Goal: Navigation & Orientation: Find specific page/section

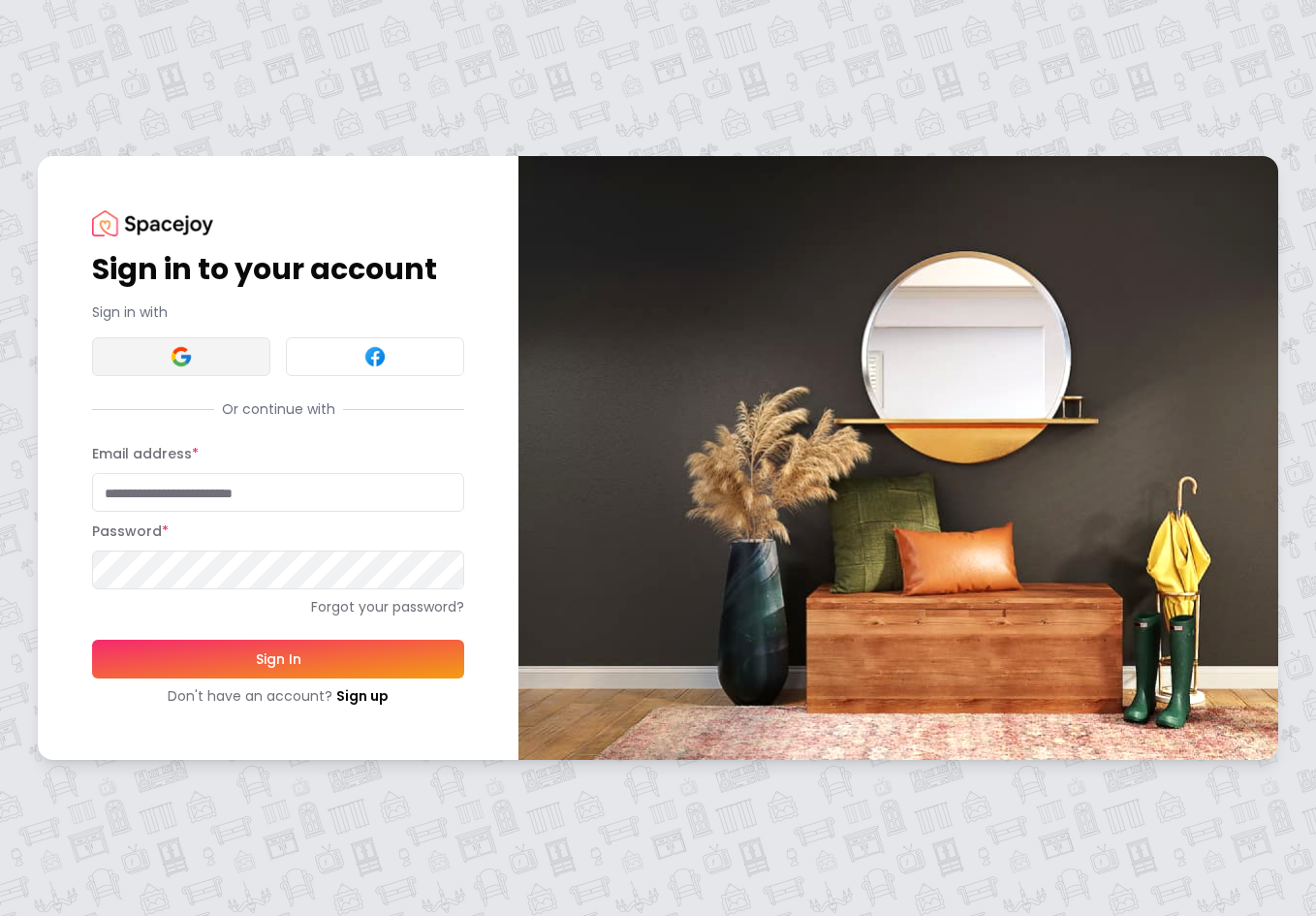
click at [168, 359] on button at bounding box center [182, 356] width 179 height 38
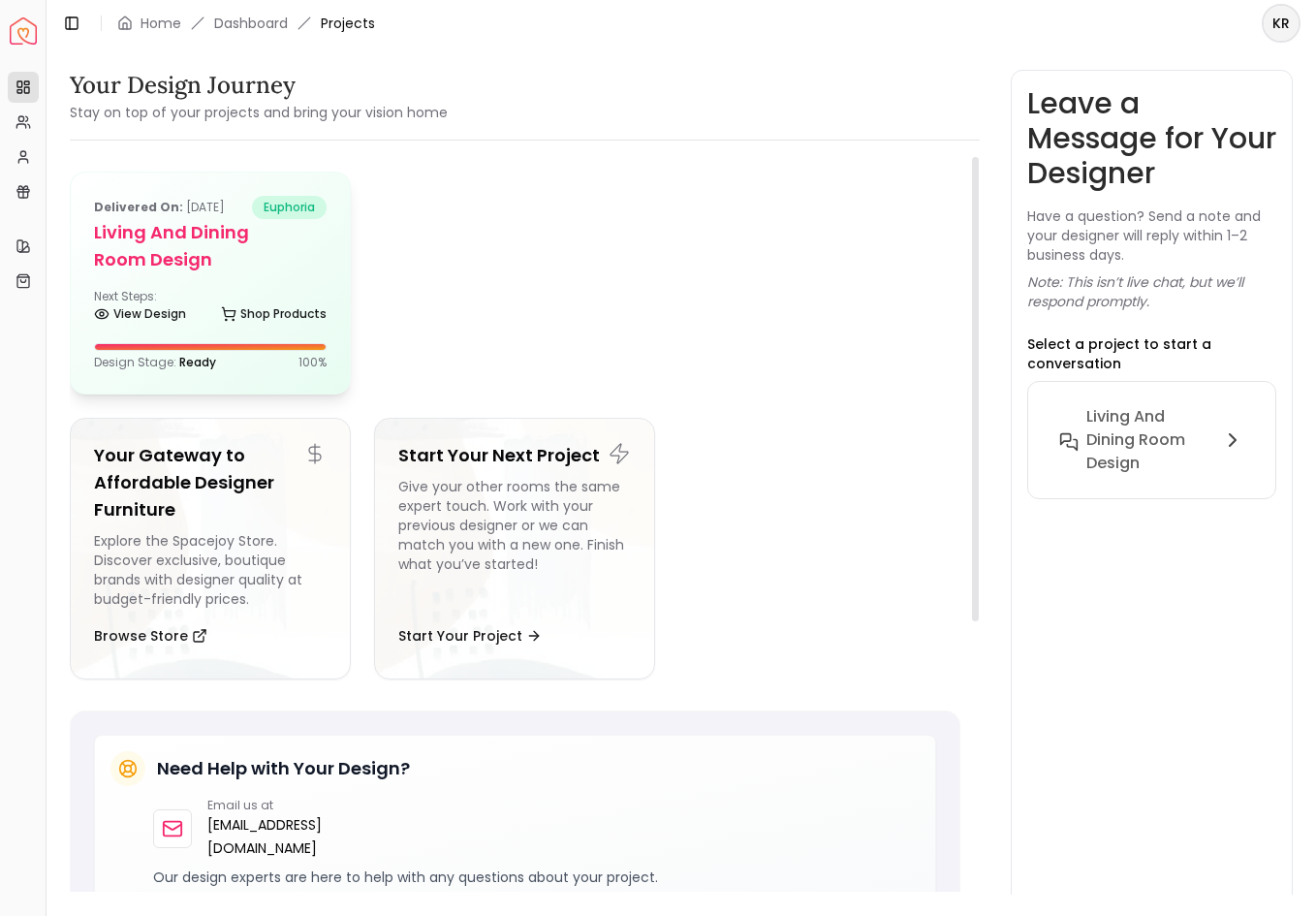
click at [224, 253] on h5 "Living and Dining Room Design" at bounding box center [210, 245] width 233 height 54
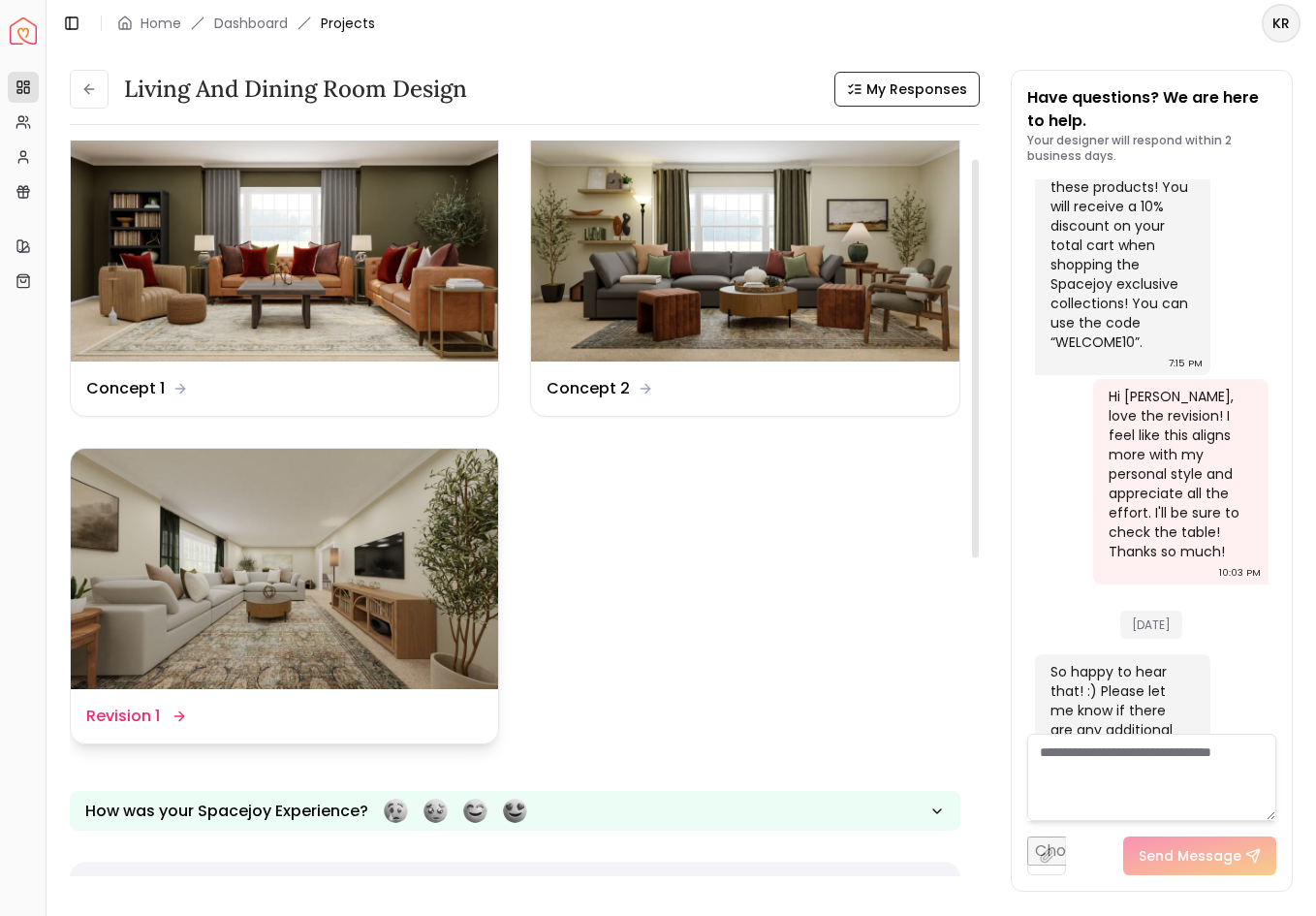
scroll to position [33, 0]
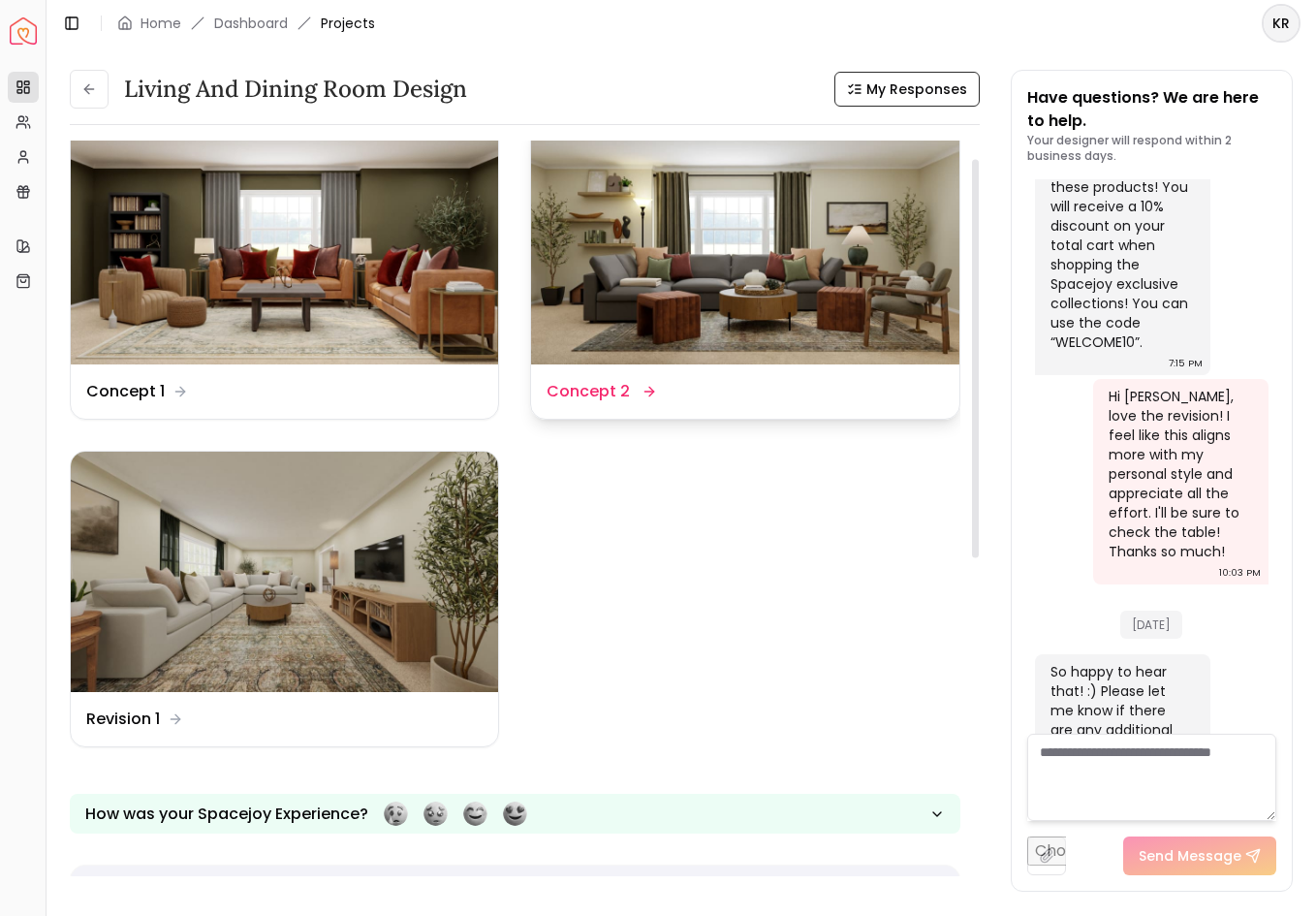
click at [650, 400] on icon at bounding box center [650, 392] width 16 height 16
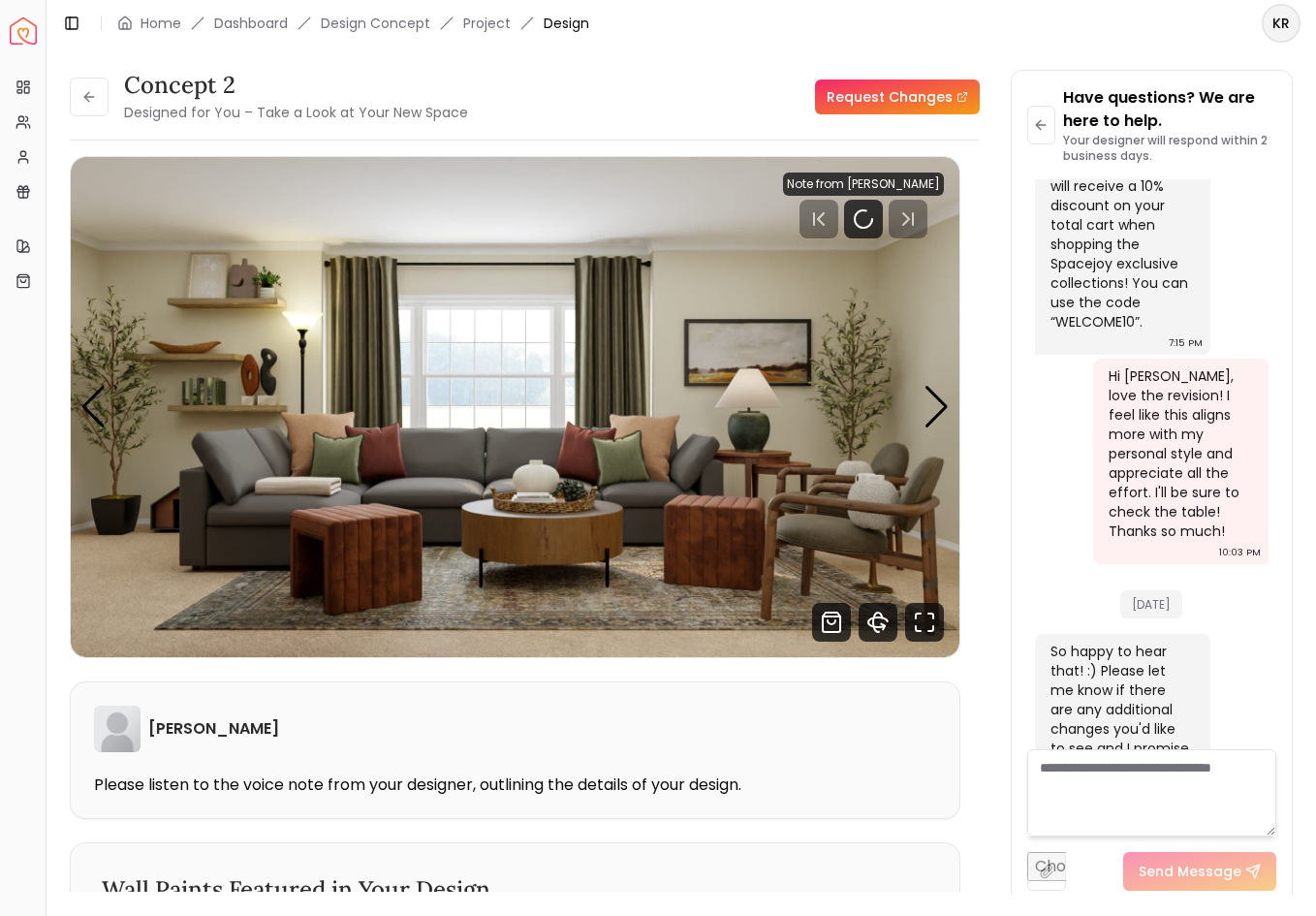
scroll to position [6868, 0]
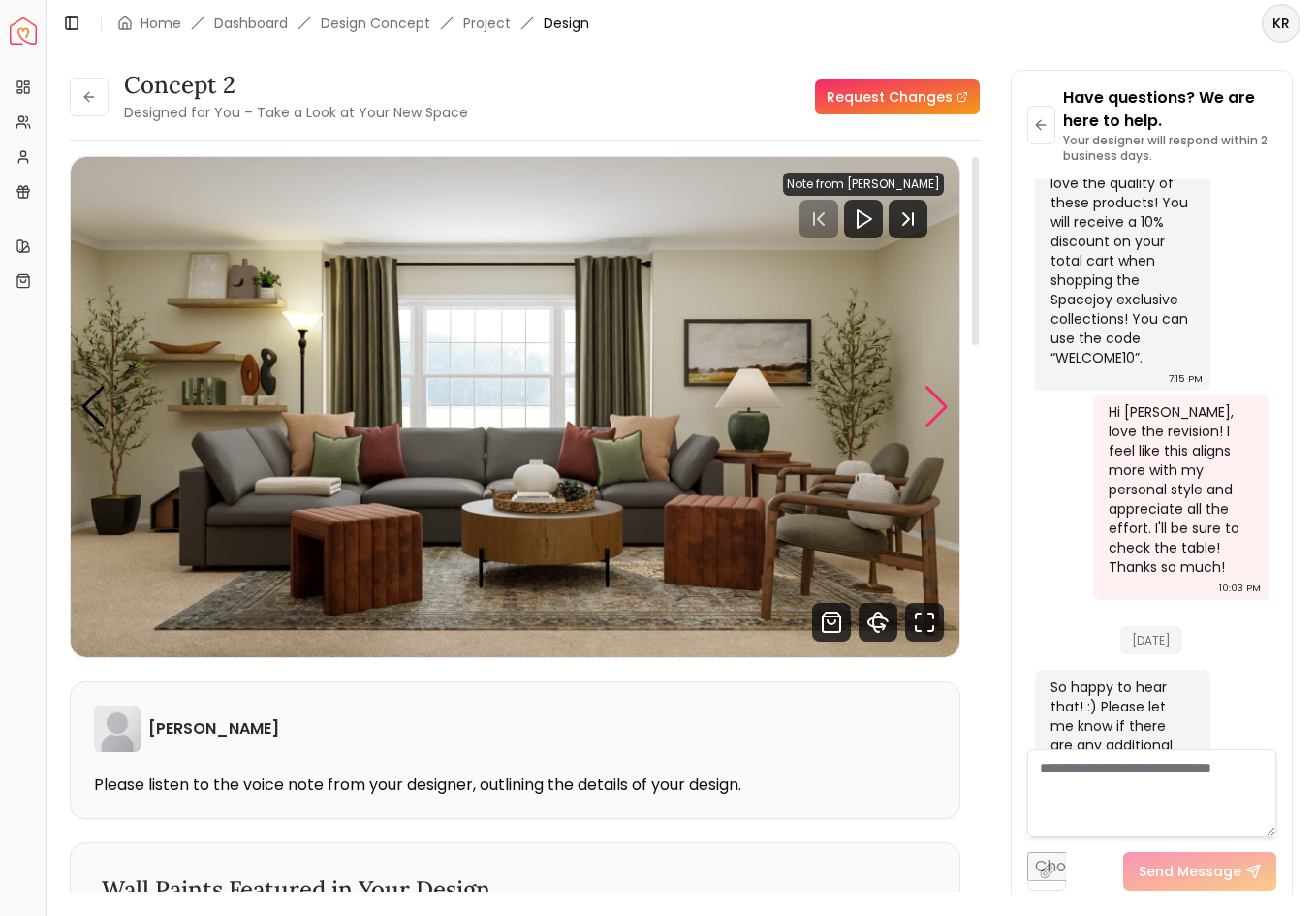
click at [932, 405] on div "Next slide" at bounding box center [936, 406] width 26 height 42
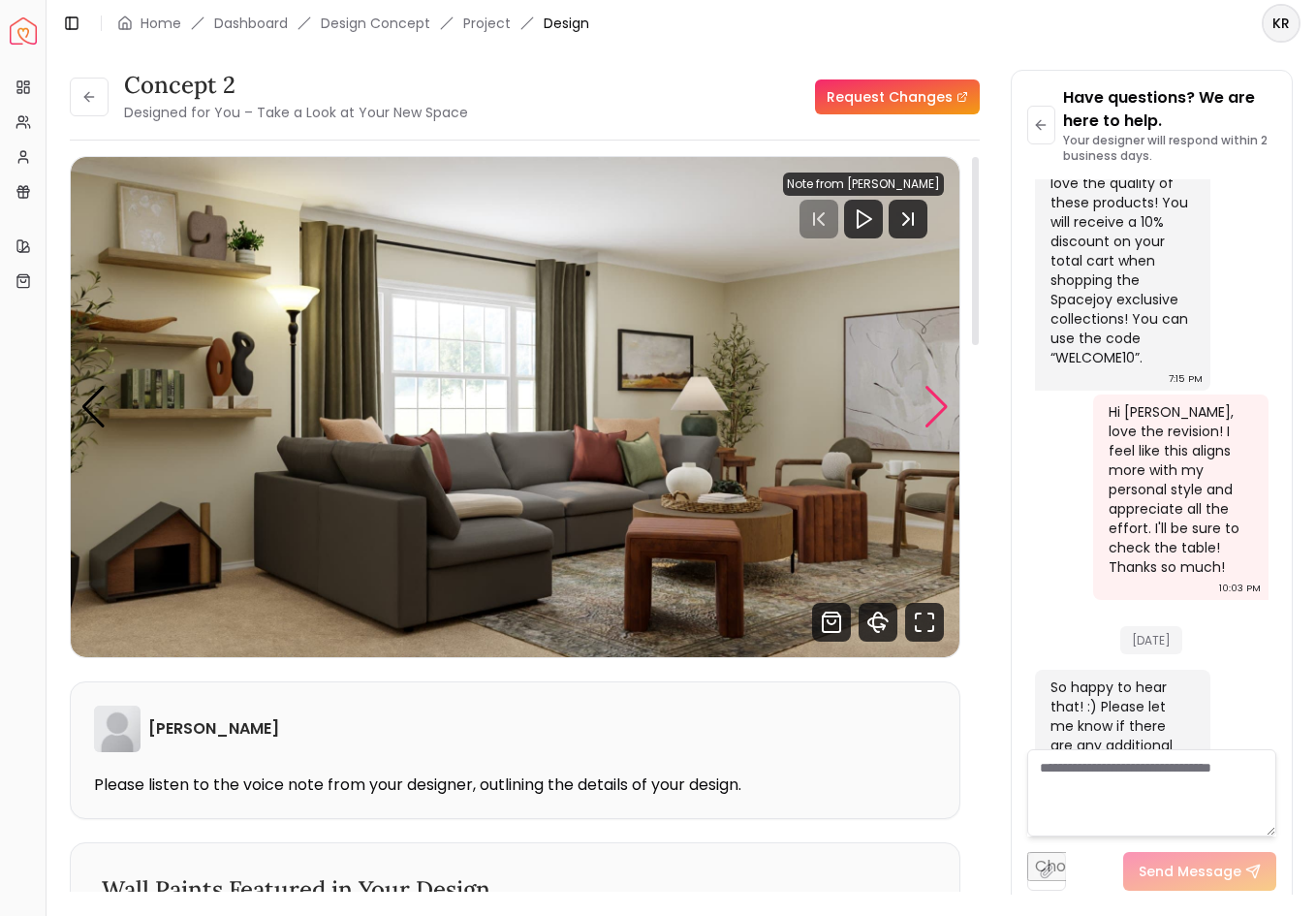
click at [932, 405] on div "Next slide" at bounding box center [936, 406] width 26 height 42
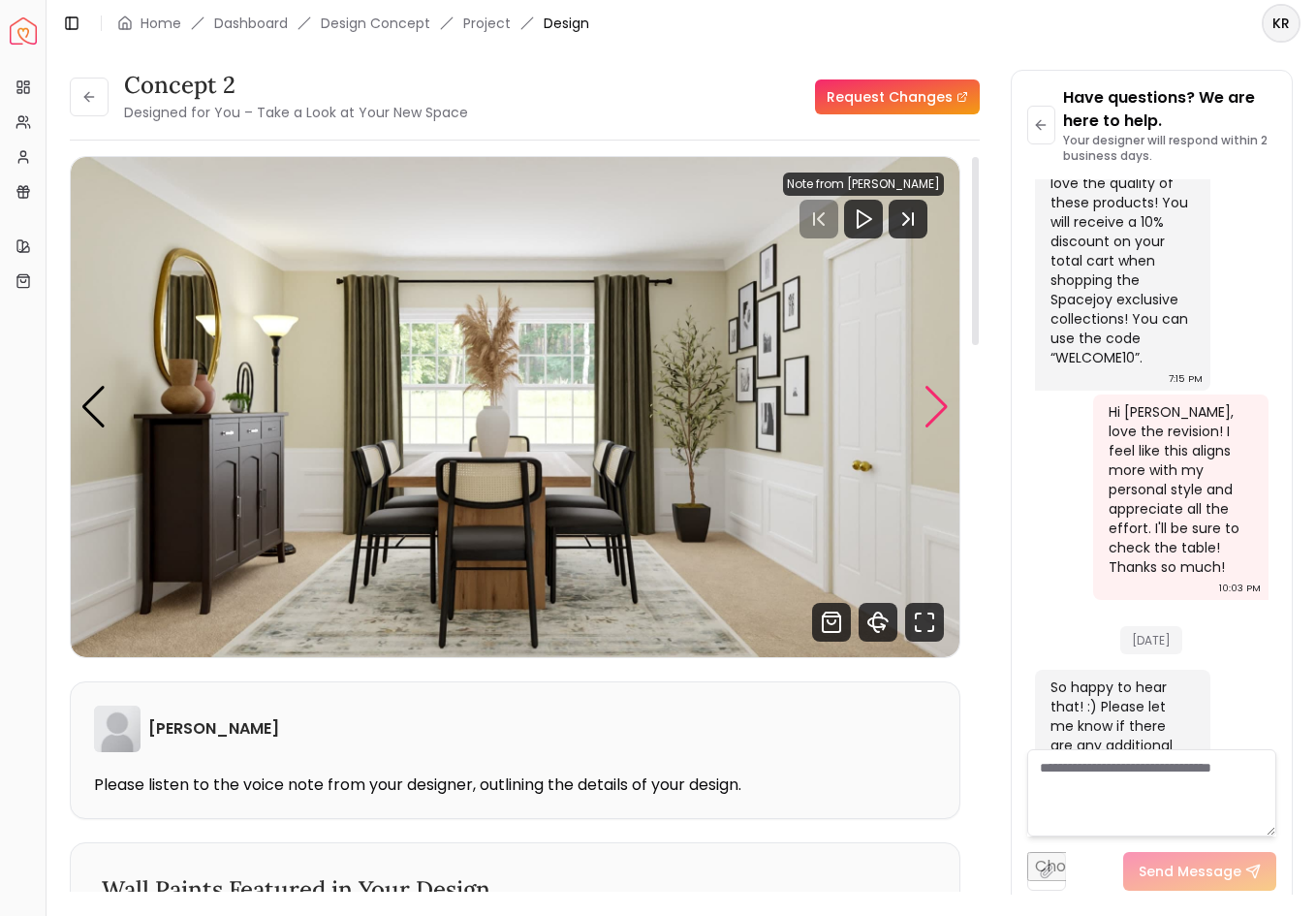
click at [932, 405] on div "Next slide" at bounding box center [936, 406] width 26 height 42
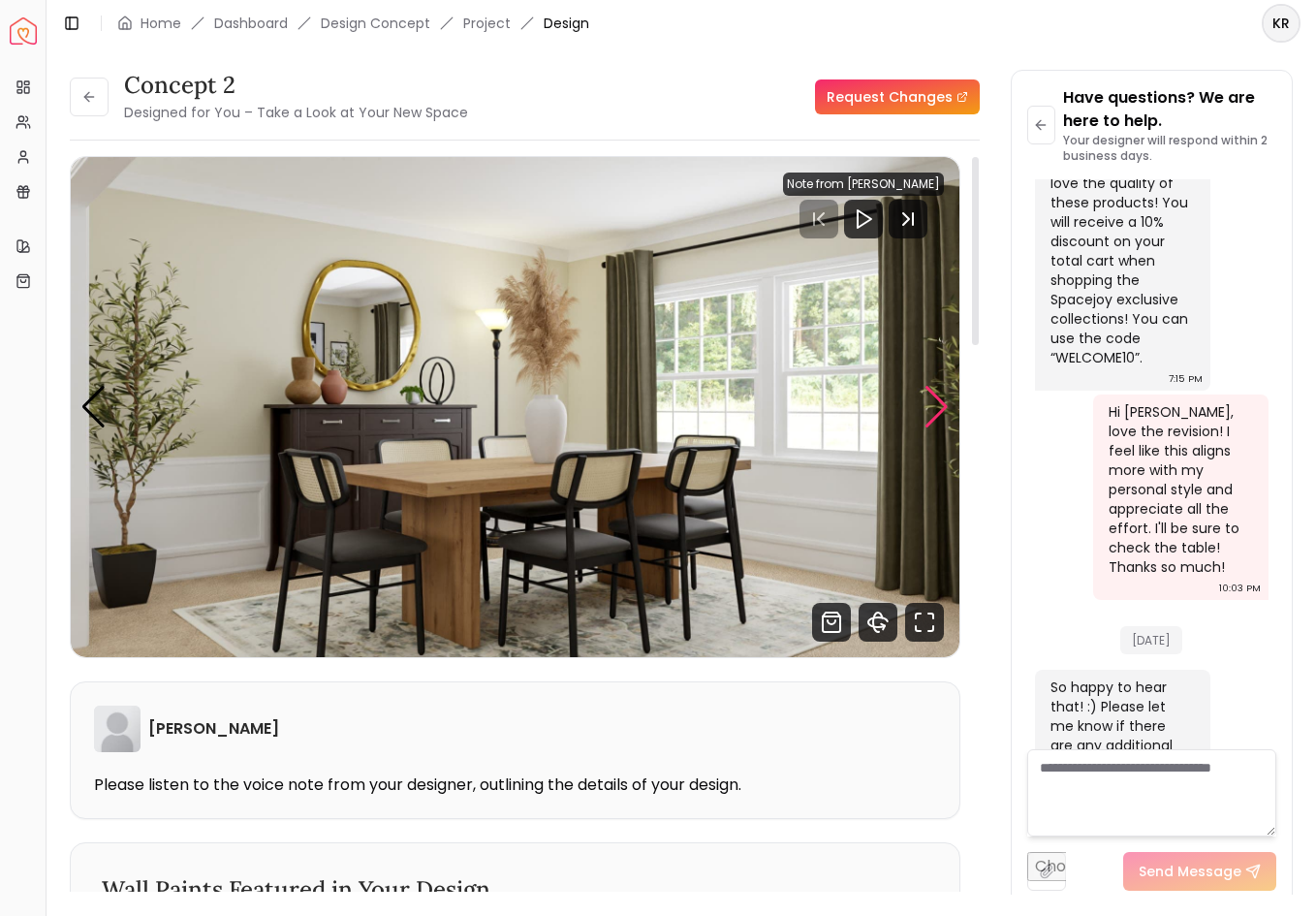
click at [932, 405] on div "Next slide" at bounding box center [936, 406] width 26 height 42
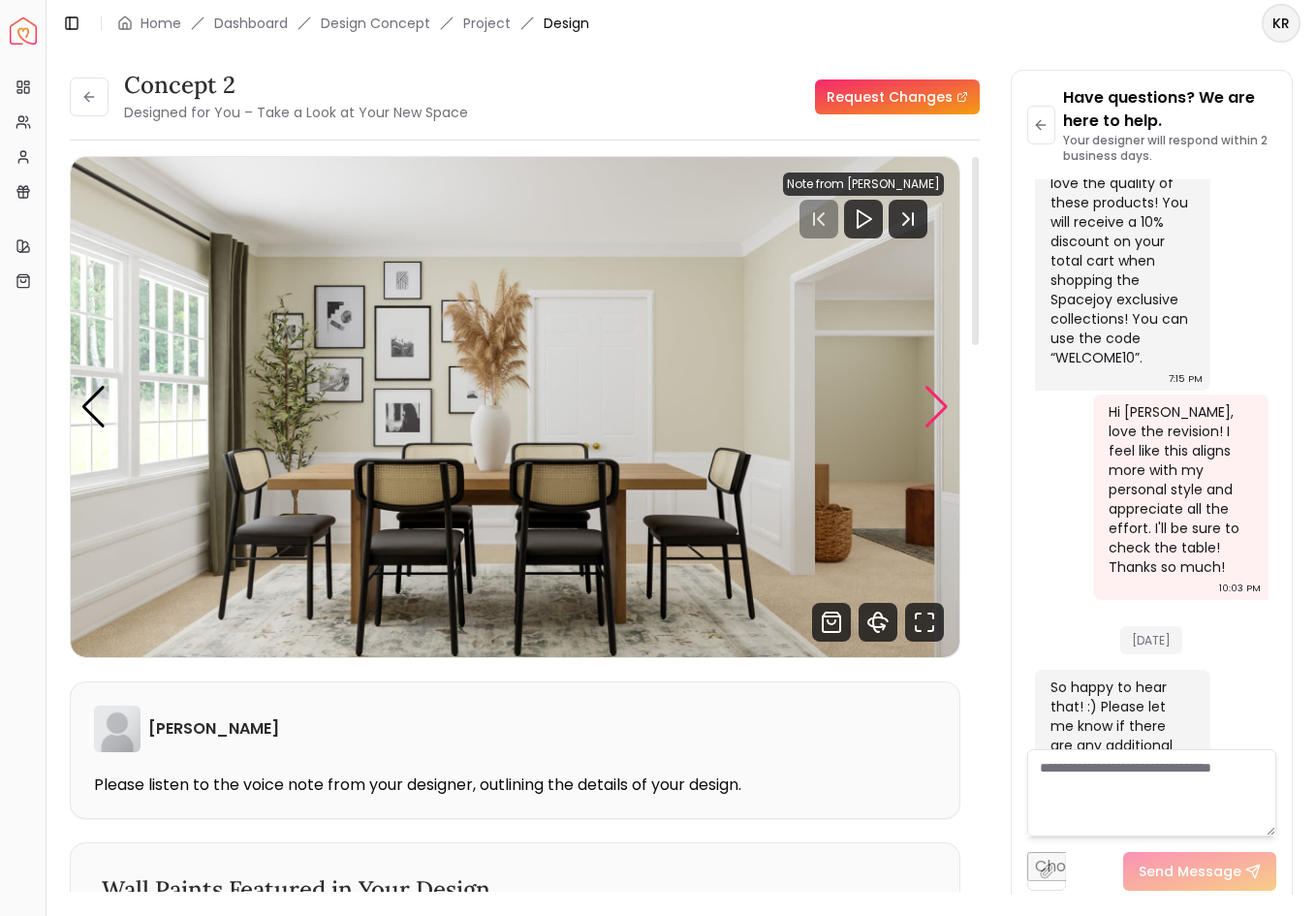
click at [932, 405] on div "Next slide" at bounding box center [936, 406] width 26 height 42
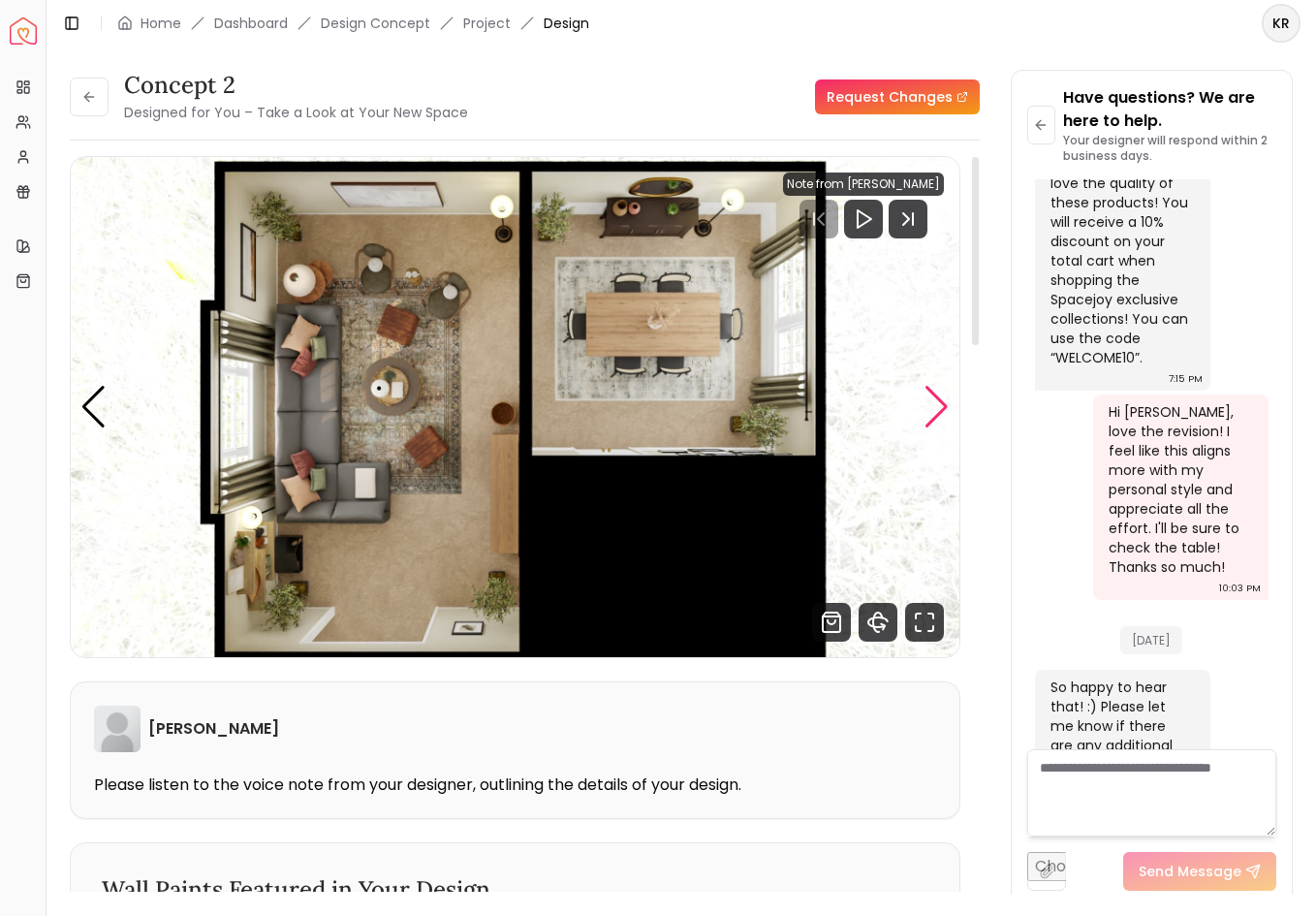
click at [932, 405] on div "Next slide" at bounding box center [936, 406] width 26 height 42
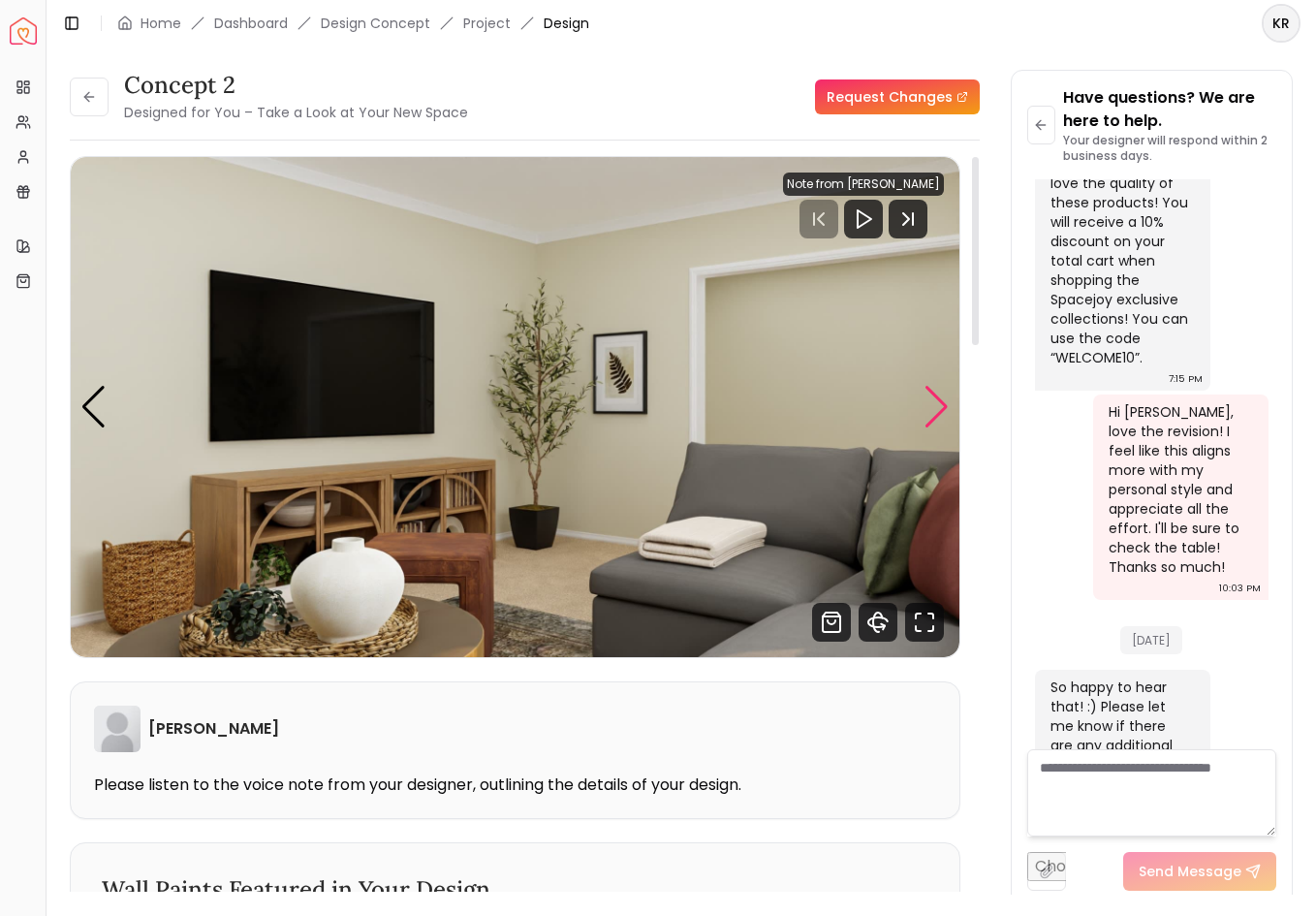
click at [932, 405] on div "Next slide" at bounding box center [936, 406] width 26 height 42
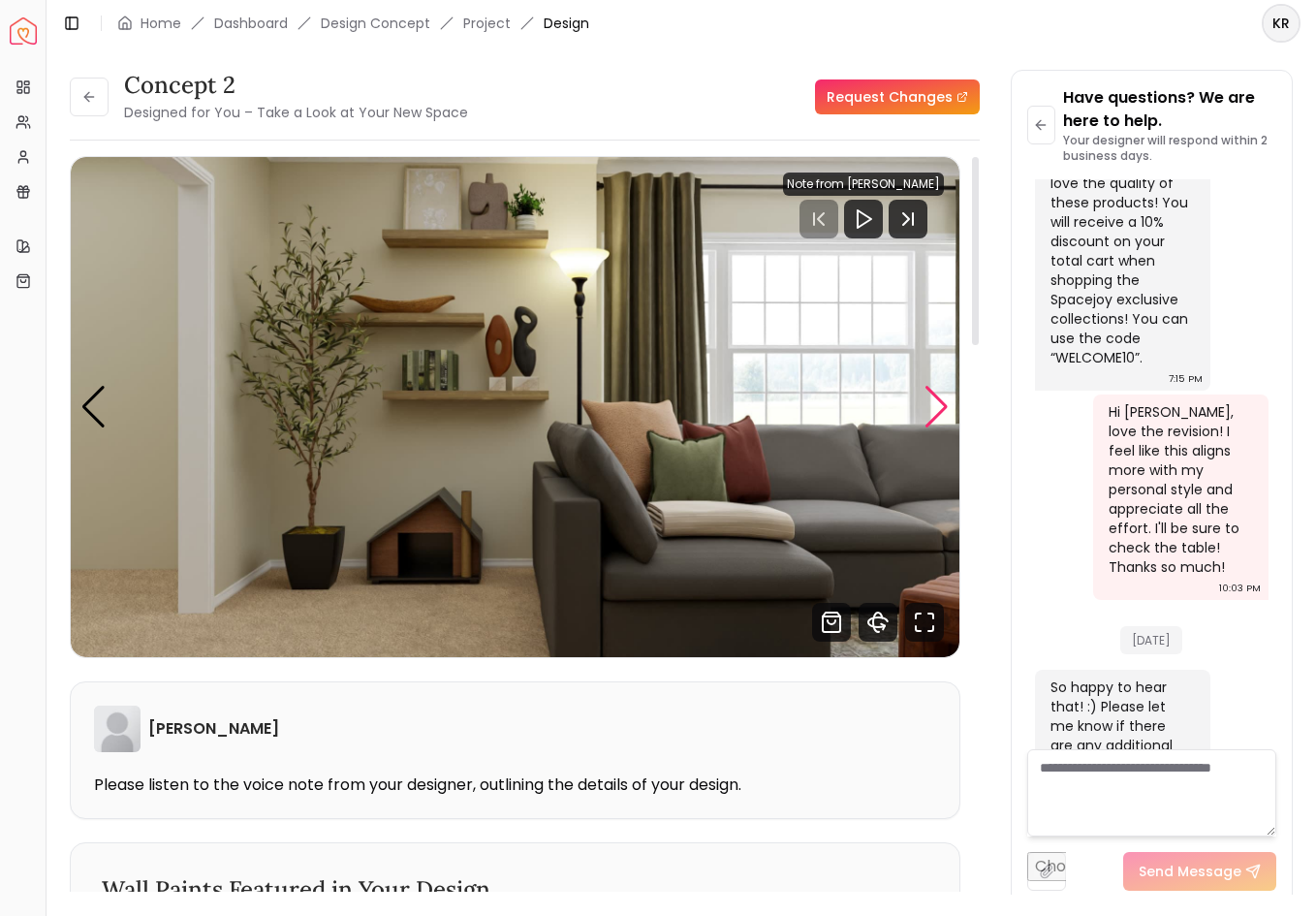
click at [932, 405] on div "Next slide" at bounding box center [936, 406] width 26 height 42
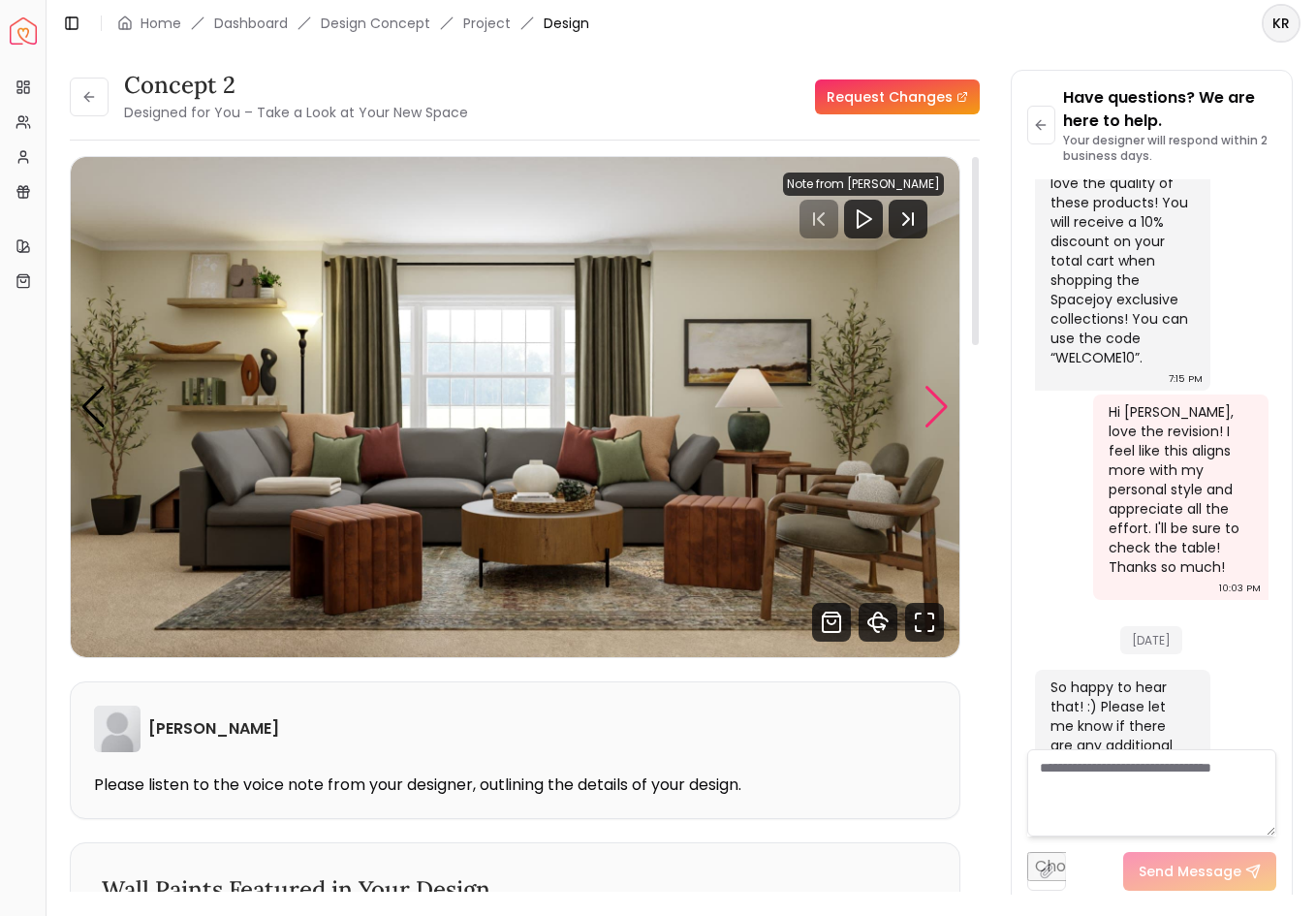
click at [932, 405] on div "Next slide" at bounding box center [936, 406] width 26 height 42
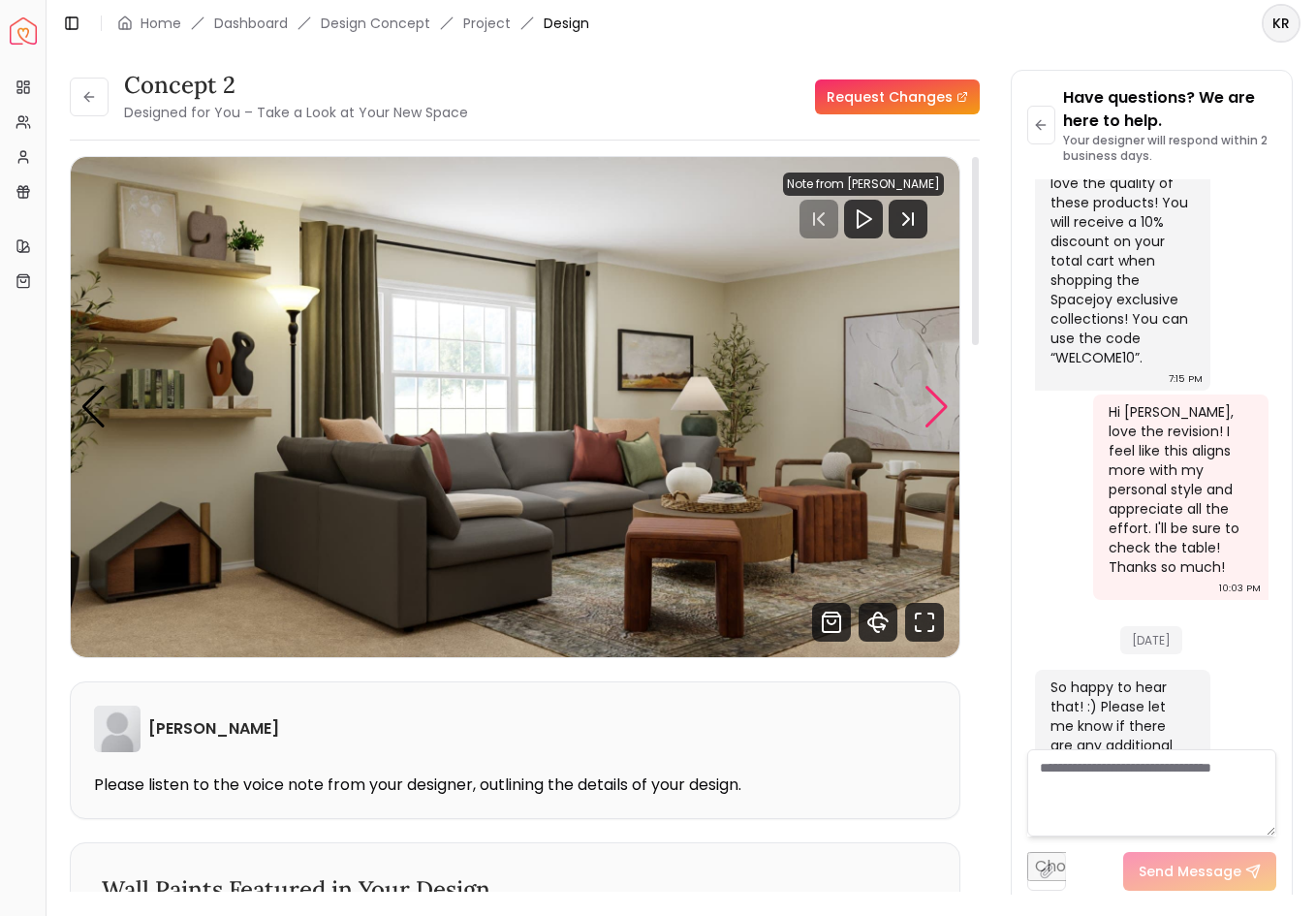
click at [932, 405] on div "Next slide" at bounding box center [936, 406] width 26 height 42
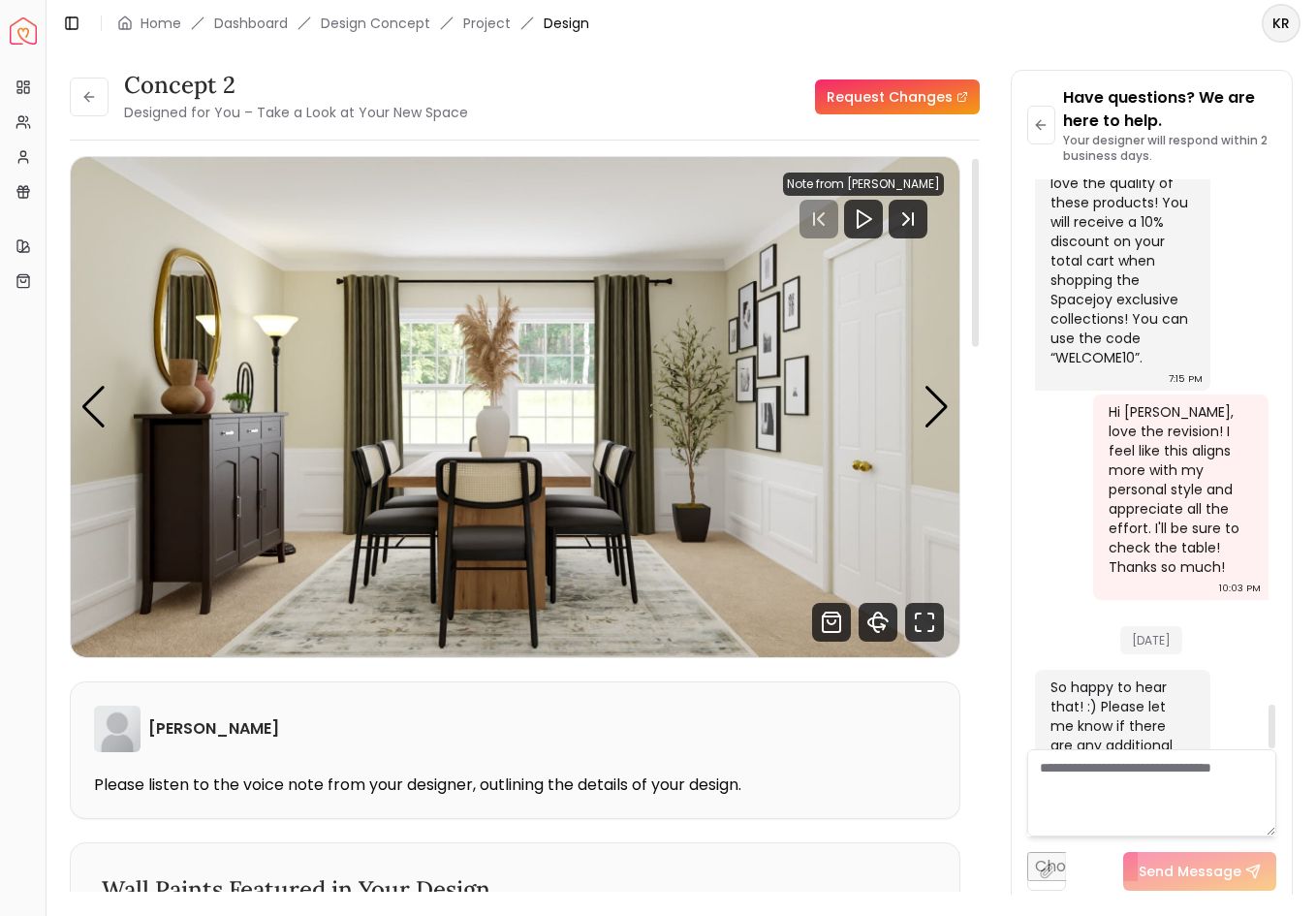
scroll to position [38, 0]
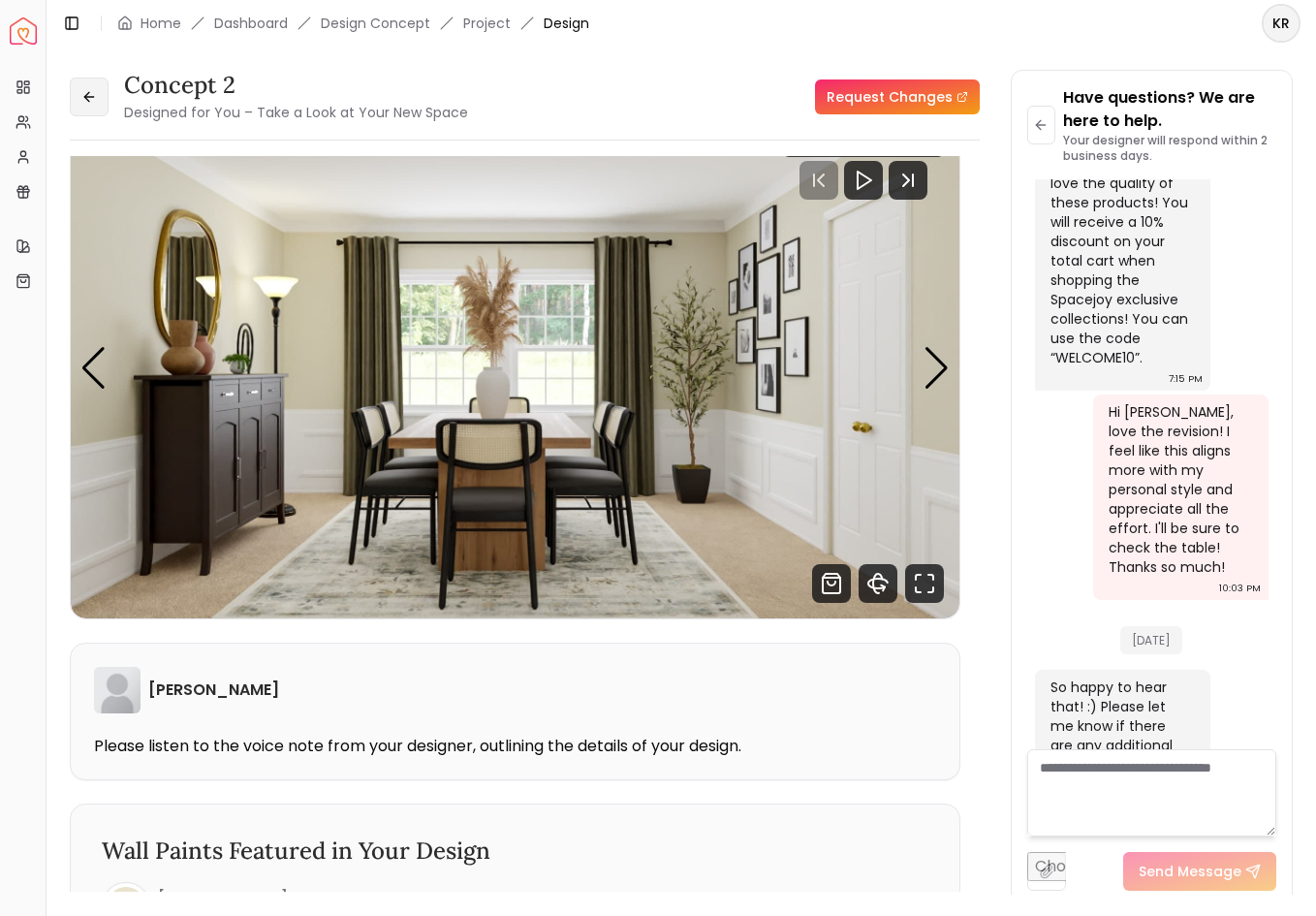
click at [97, 98] on button at bounding box center [88, 96] width 38 height 38
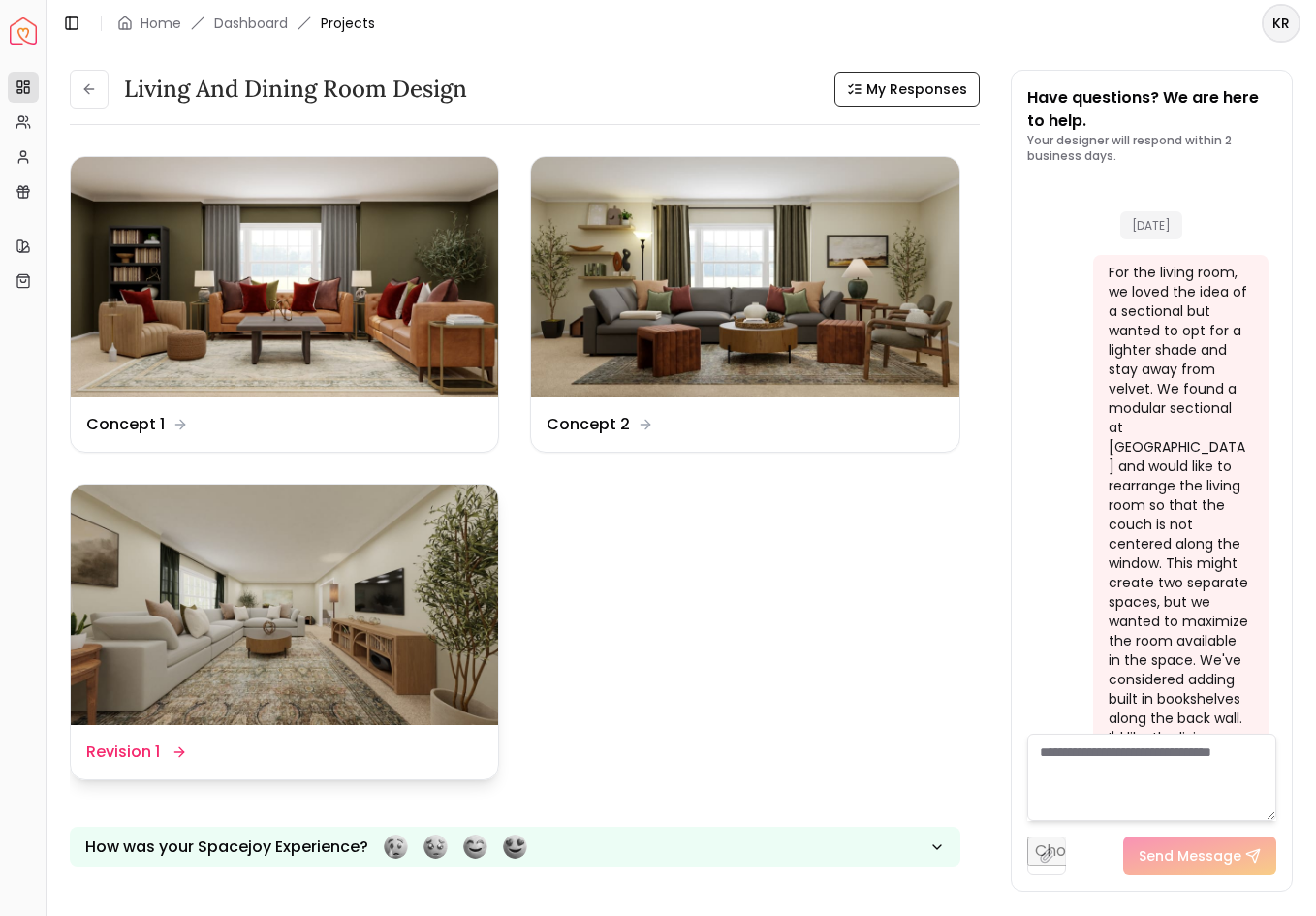
scroll to position [6883, 0]
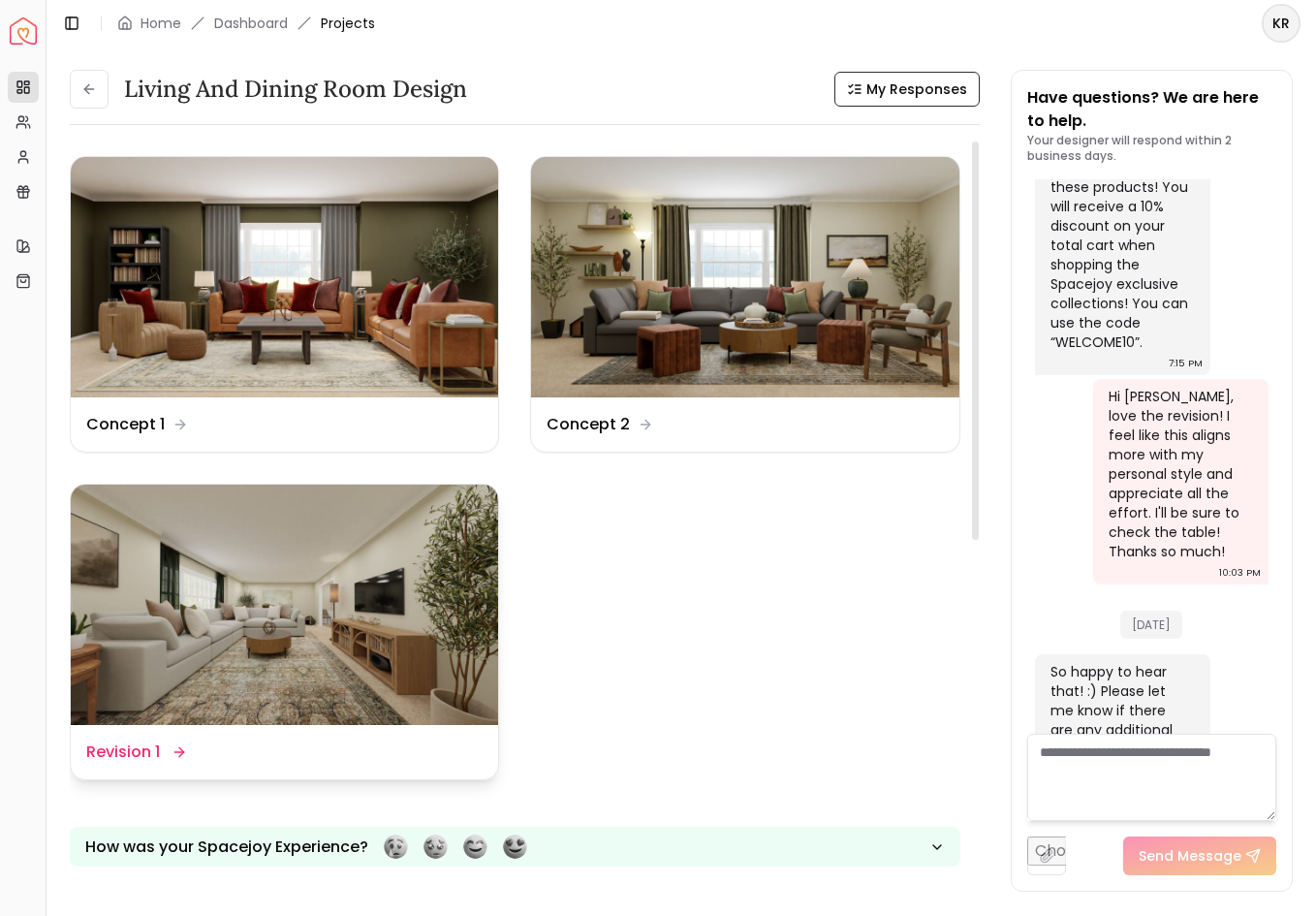
click at [317, 608] on img at bounding box center [284, 605] width 427 height 241
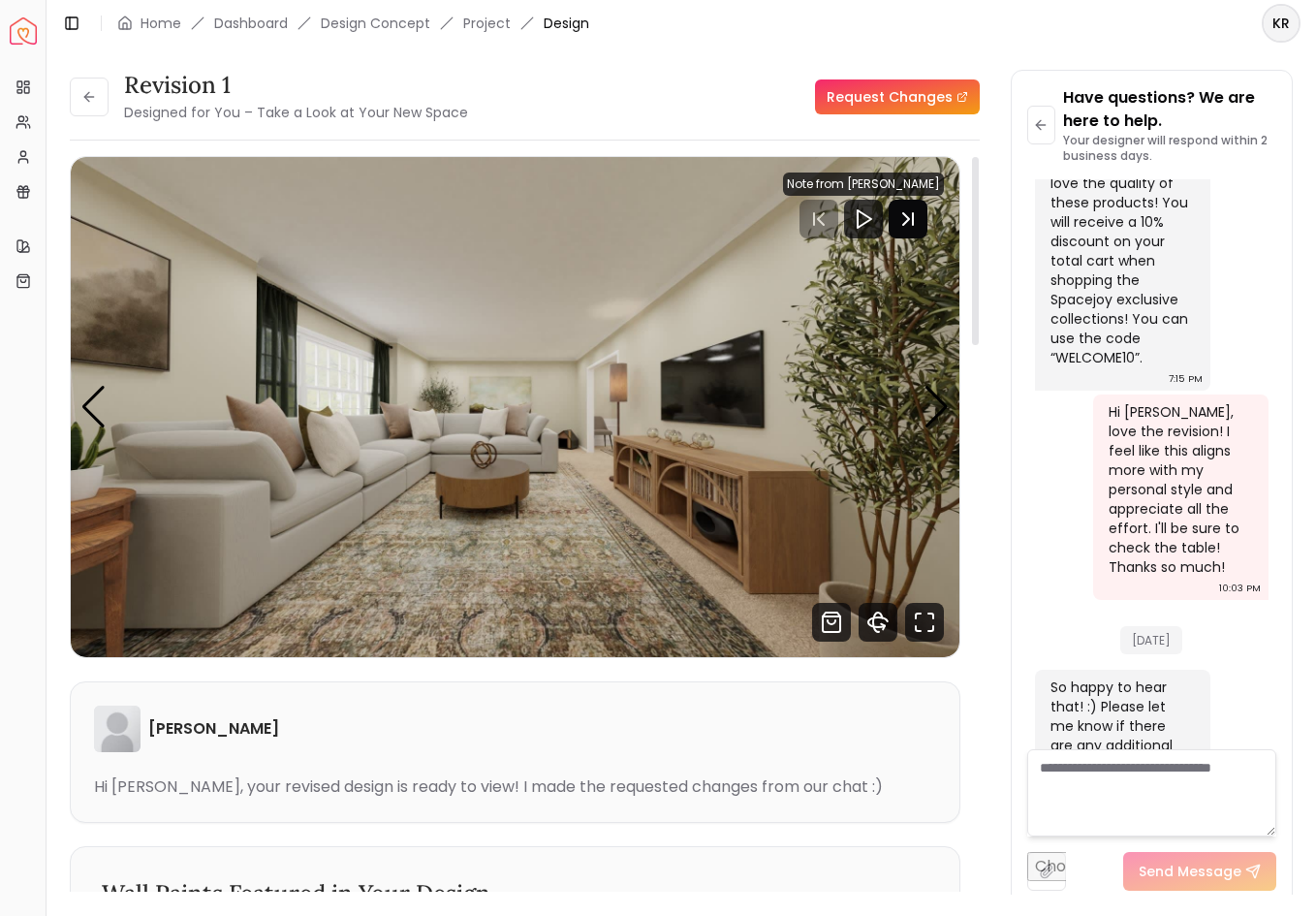
click at [914, 209] on icon "Next Track" at bounding box center [907, 218] width 38 height 38
click at [914, 213] on icon "Next Track" at bounding box center [907, 218] width 38 height 38
click at [908, 225] on icon "Next Track" at bounding box center [907, 218] width 38 height 38
click at [705, 482] on img "1 / 8" at bounding box center [514, 406] width 888 height 500
click at [848, 473] on img "1 / 8" at bounding box center [514, 406] width 888 height 500
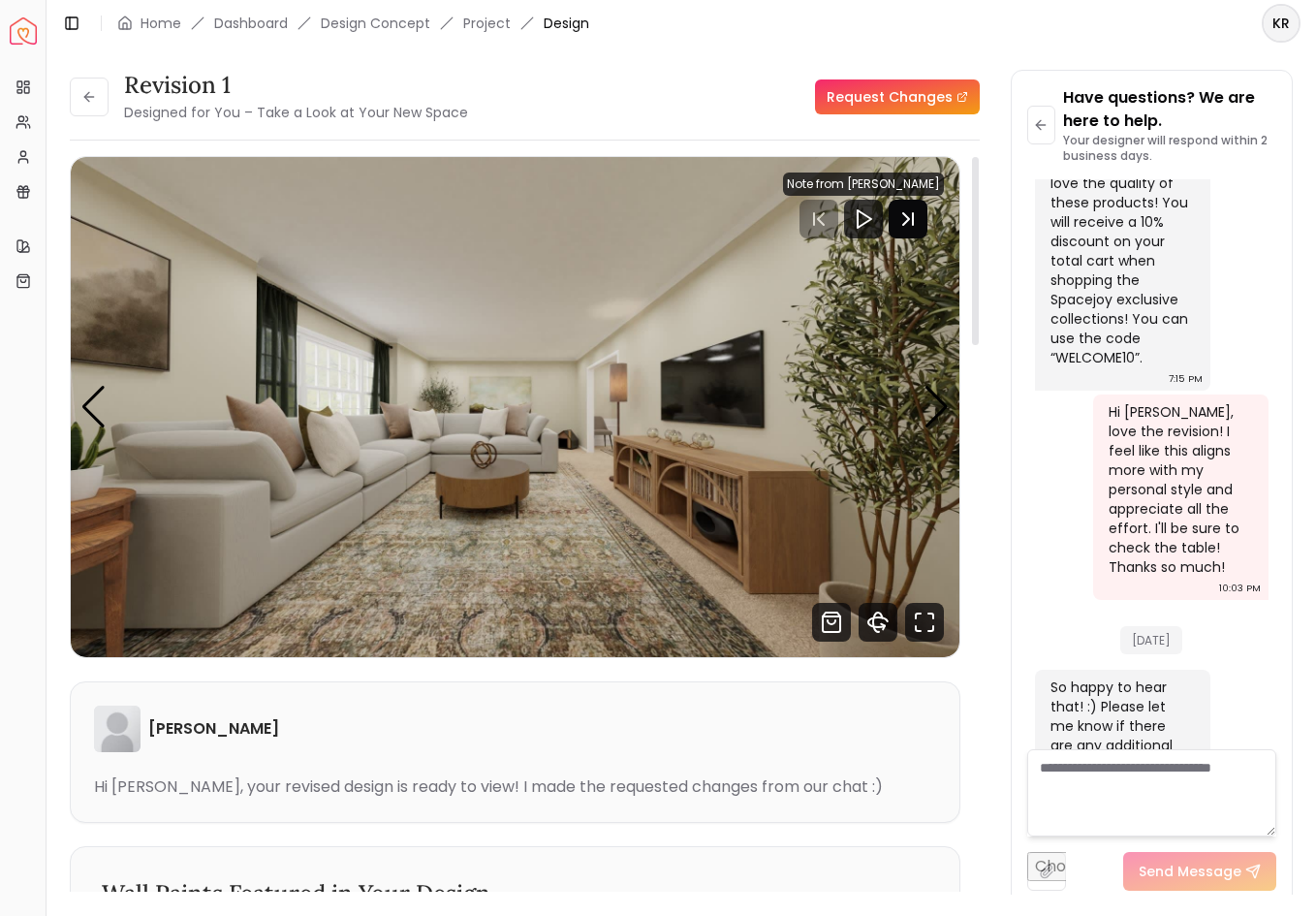
click at [915, 217] on icon "Next Track" at bounding box center [907, 218] width 38 height 38
click at [913, 213] on icon "Next Track" at bounding box center [913, 219] width 0 height 12
click at [870, 215] on polygon "Play" at bounding box center [865, 219] width 14 height 18
click at [870, 221] on polygon "Play" at bounding box center [865, 219] width 14 height 18
click at [922, 220] on icon "Next Track" at bounding box center [907, 218] width 38 height 38
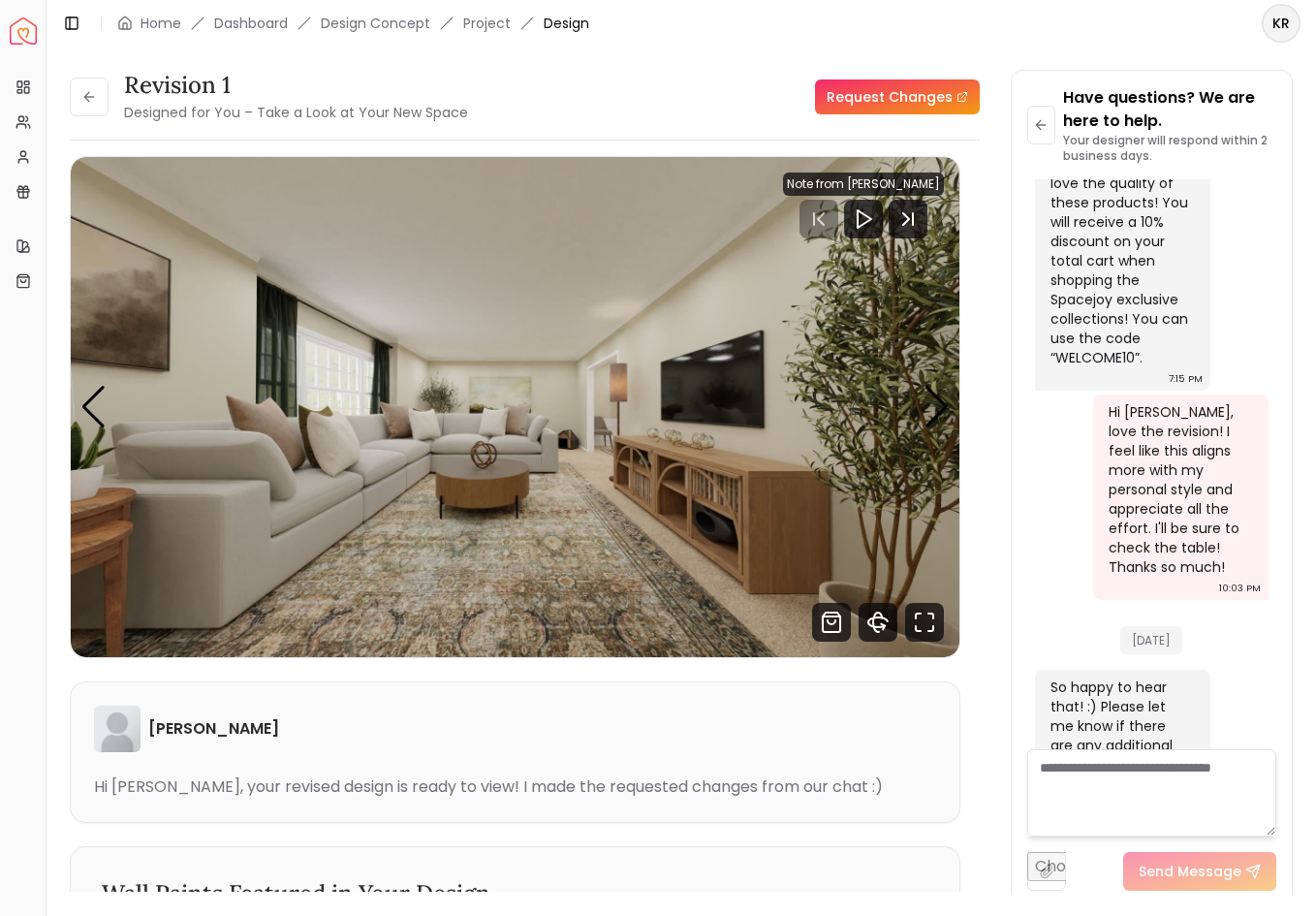
click at [211, 88] on h3 "Revision 1" at bounding box center [295, 85] width 343 height 31
click at [391, 368] on img "1 / 8" at bounding box center [514, 406] width 888 height 500
click at [377, 336] on img "1 / 8" at bounding box center [514, 406] width 888 height 500
click at [159, 23] on link "Home" at bounding box center [160, 24] width 40 height 20
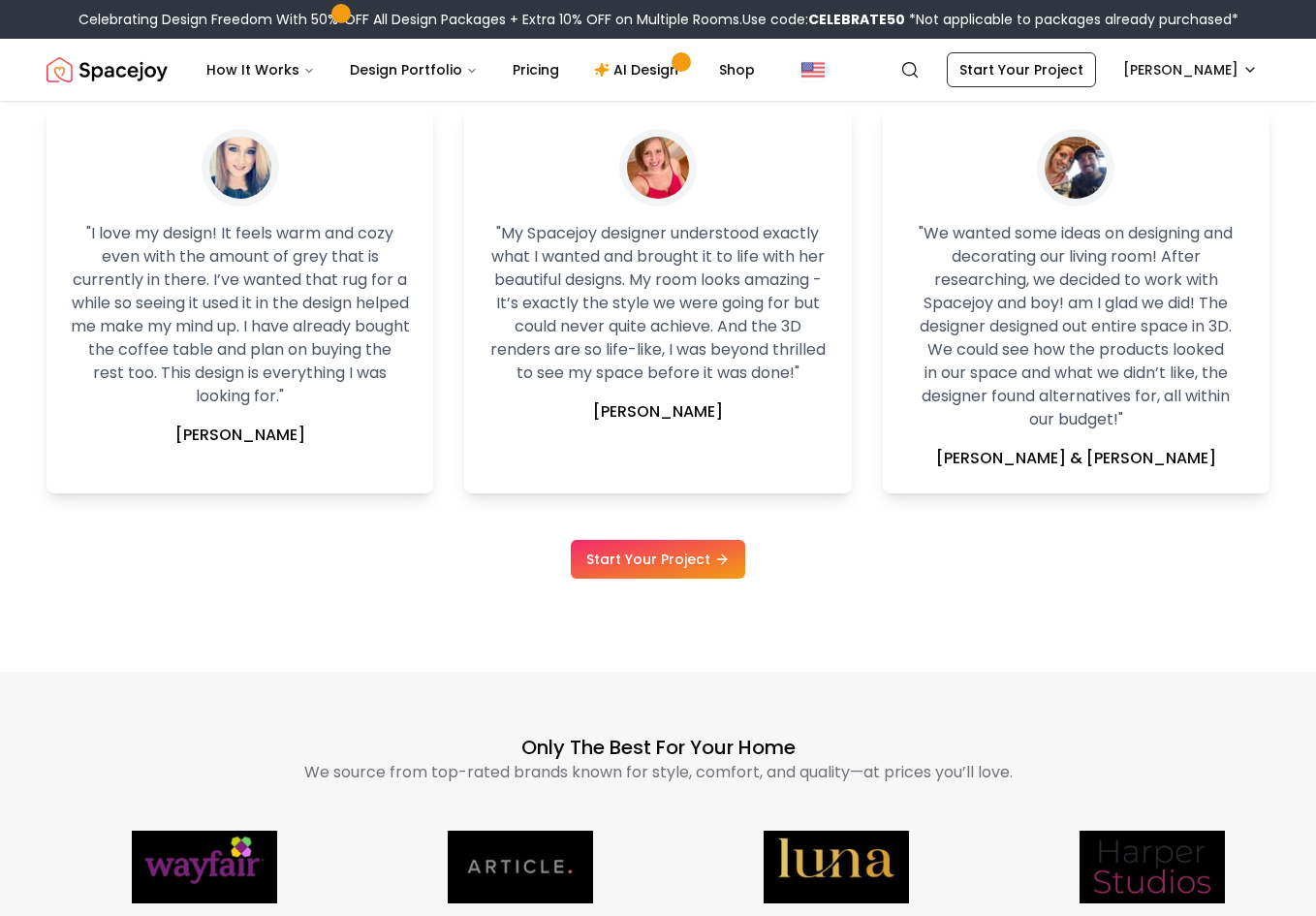
scroll to position [4437, 0]
